Goal: Transaction & Acquisition: Purchase product/service

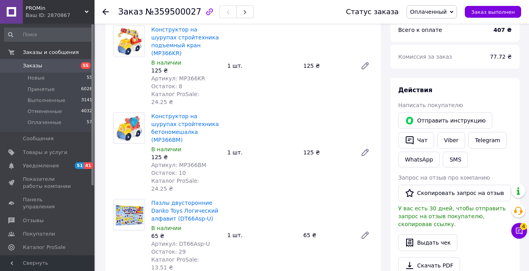
scroll to position [316, 0]
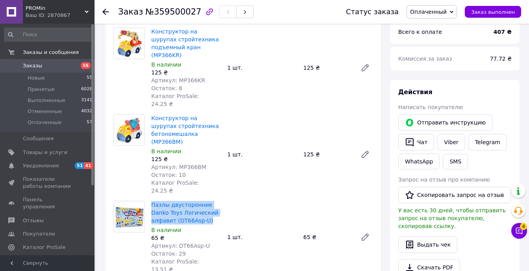
drag, startPoint x: 207, startPoint y: 180, endPoint x: 148, endPoint y: 167, distance: 60.4
click at [148, 199] on div "Пазлы двусторонние Danko Toys Логический алфавит (DT66Asp-U) В наличии 65 ₴ Арт…" at bounding box center [186, 237] width 76 height 76
copy link "Пазлы двусторонние Danko Toys Логический алфавит (DT66Asp-U)"
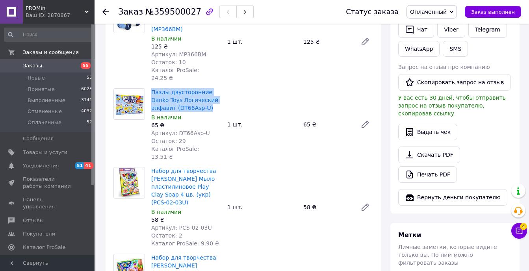
scroll to position [431, 0]
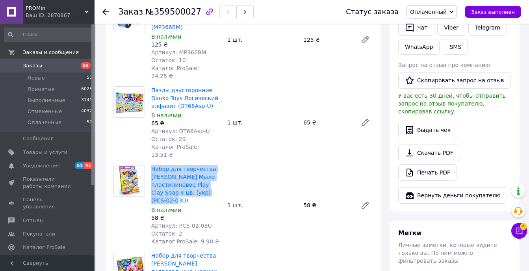
drag, startPoint x: 179, startPoint y: 155, endPoint x: 149, endPoint y: 124, distance: 43.1
click at [149, 163] on div "Набор для творчества [PERSON_NAME] Мыло пластилиновое Play Clay Soap 4 цв. (укр…" at bounding box center [186, 204] width 76 height 83
copy link "Набор для творчества [PERSON_NAME] Мыло пластилиновое Play Clay Soap 4 цв. (укр…"
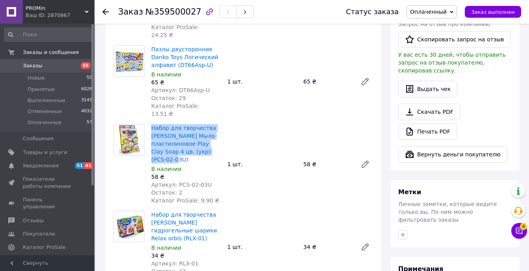
scroll to position [476, 0]
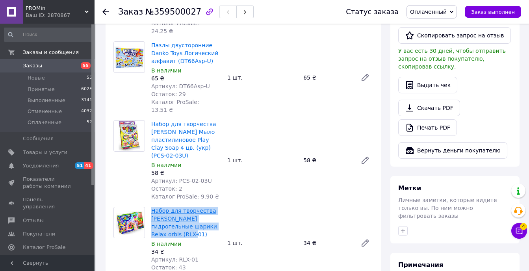
drag, startPoint x: 225, startPoint y: 178, endPoint x: 152, endPoint y: 165, distance: 74.2
click at [152, 205] on div "Набор для творчества [PERSON_NAME] гидрогельные шарики Relax orbis (RLX-01) В н…" at bounding box center [262, 243] width 228 height 76
copy link "Набор для творчества [PERSON_NAME] гидрогельные шарики Relax orbis (RLX-01)"
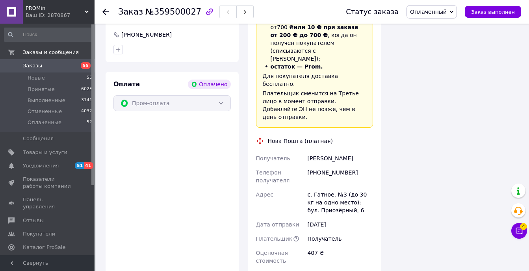
scroll to position [839, 0]
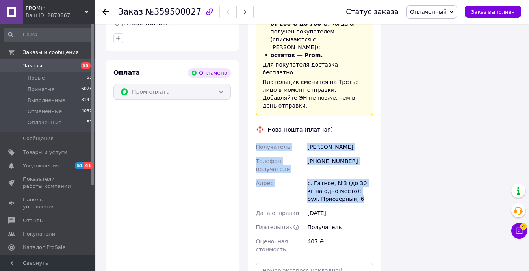
drag, startPoint x: 354, startPoint y: 121, endPoint x: 250, endPoint y: 58, distance: 122.2
click at [250, 58] on div "Доставка Редактировать «Дешевая доставка»   для продавца [GEOGRAPHIC_DATA] на P…" at bounding box center [314, 143] width 133 height 393
copy div "Получатель [PERSON_NAME] Телефон получателя [PHONE_NUMBER] Адрес с. Гатное, №3 …"
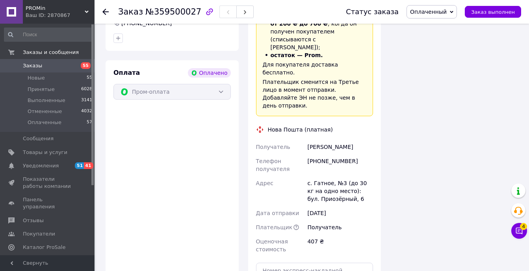
click at [118, 84] on div "Пром-оплата" at bounding box center [171, 92] width 117 height 16
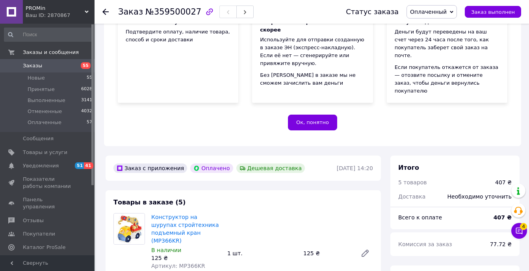
scroll to position [0, 0]
